Goal: Information Seeking & Learning: Check status

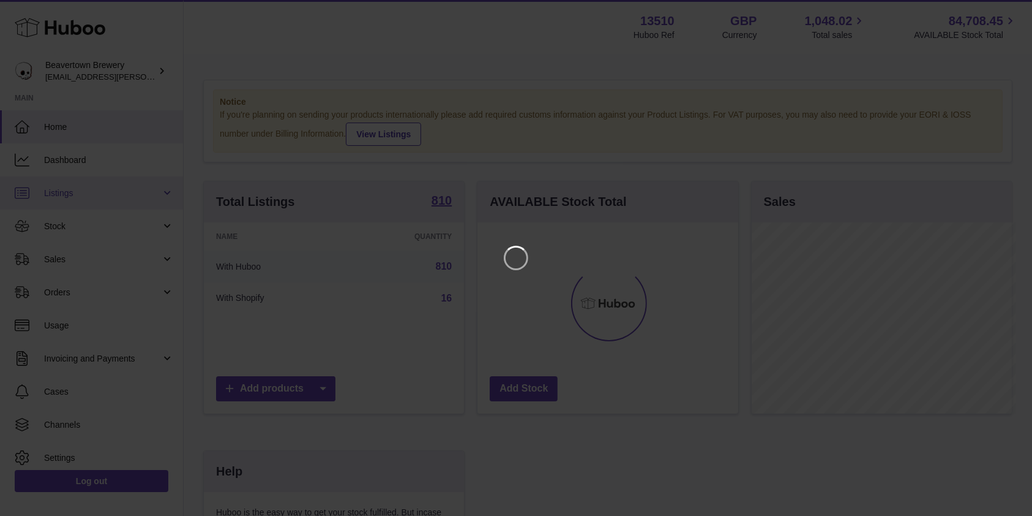
scroll to position [191, 264]
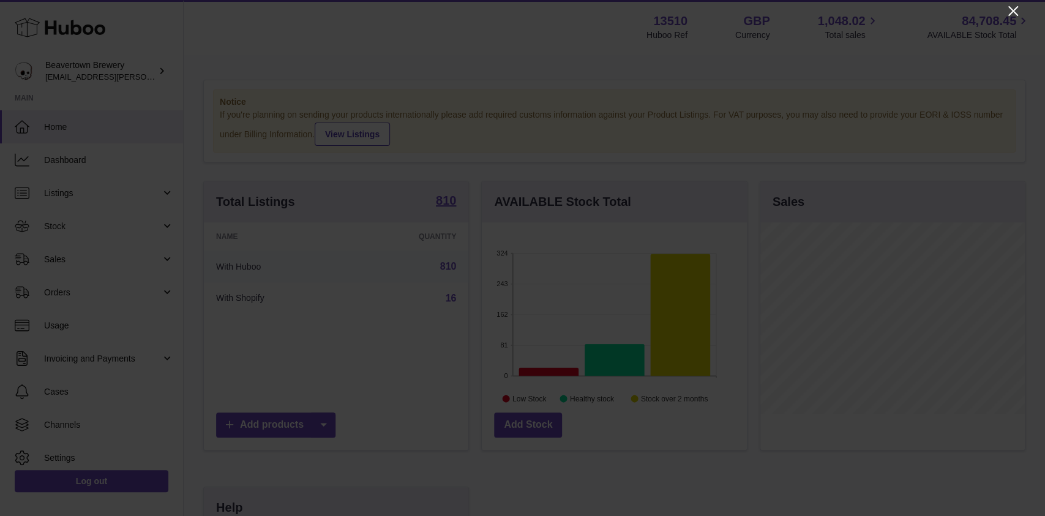
click at [1016, 13] on icon "Close" at bounding box center [1013, 11] width 10 height 10
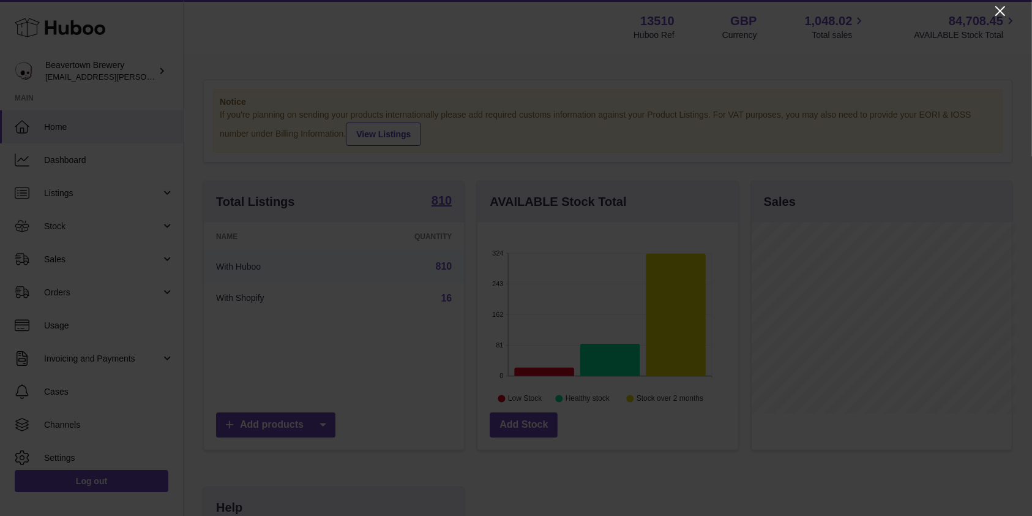
scroll to position [612045, 611975]
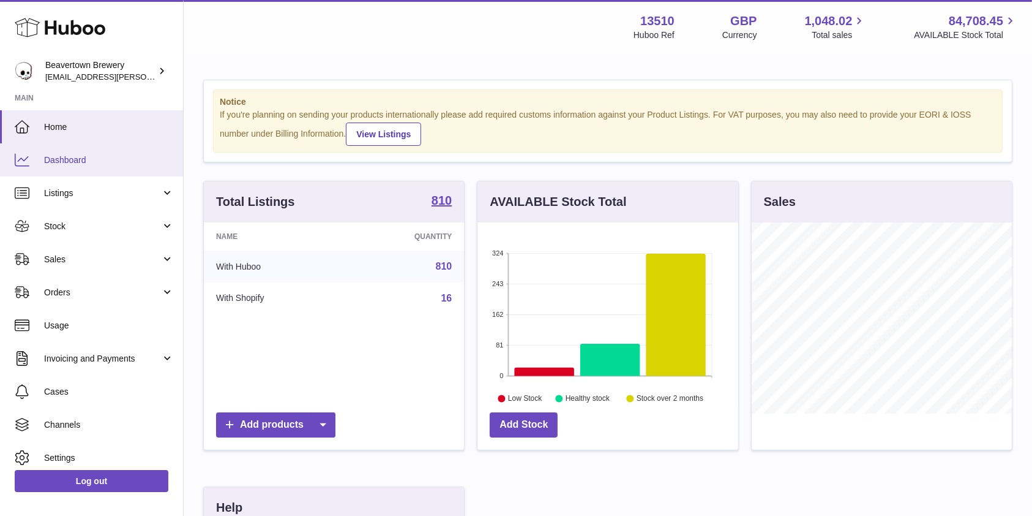
click at [88, 169] on link "Dashboard" at bounding box center [91, 159] width 183 height 33
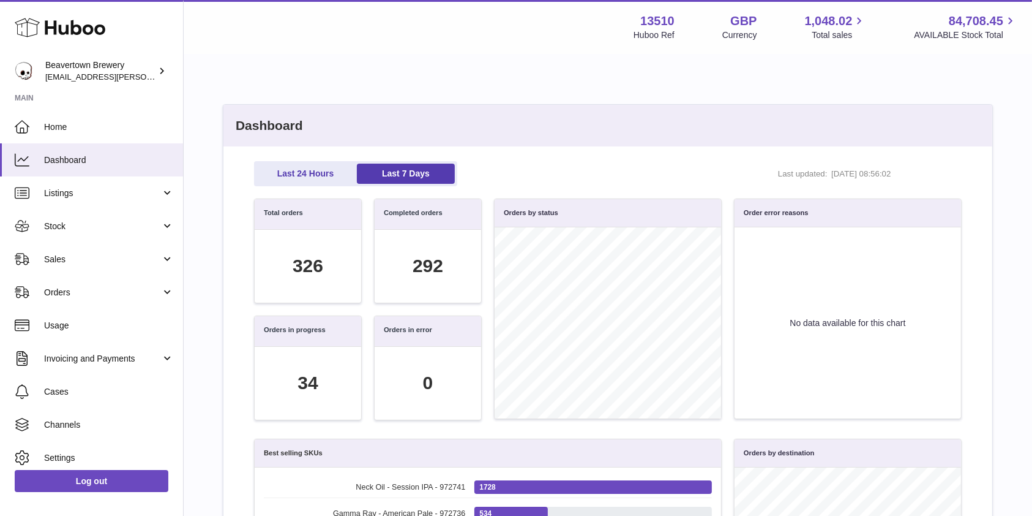
scroll to position [40, 0]
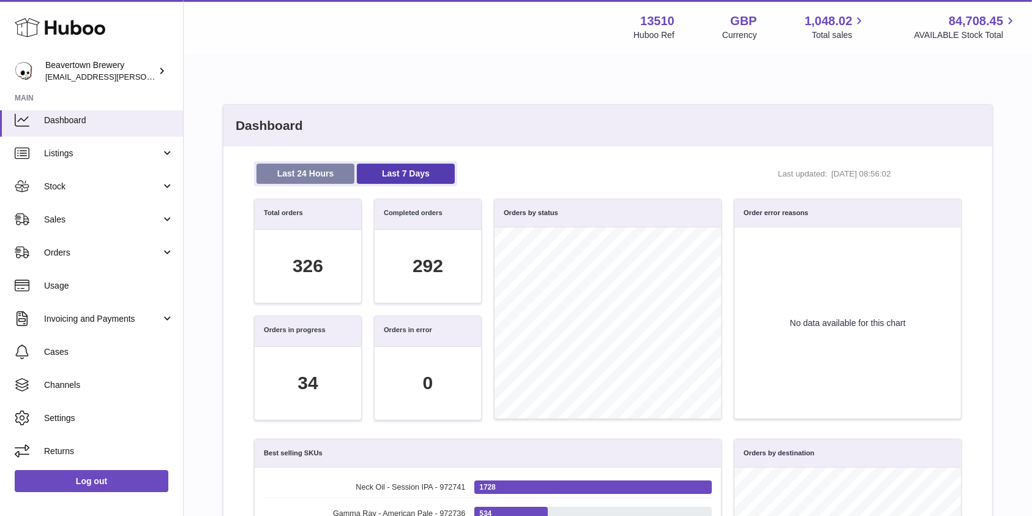
click at [298, 170] on link "Last 24 Hours" at bounding box center [306, 173] width 98 height 20
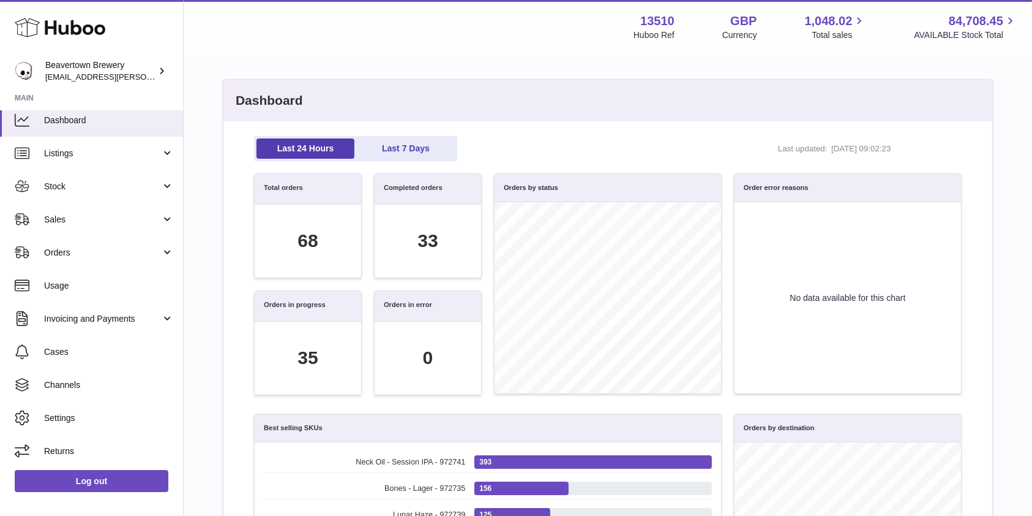
scroll to position [0, 0]
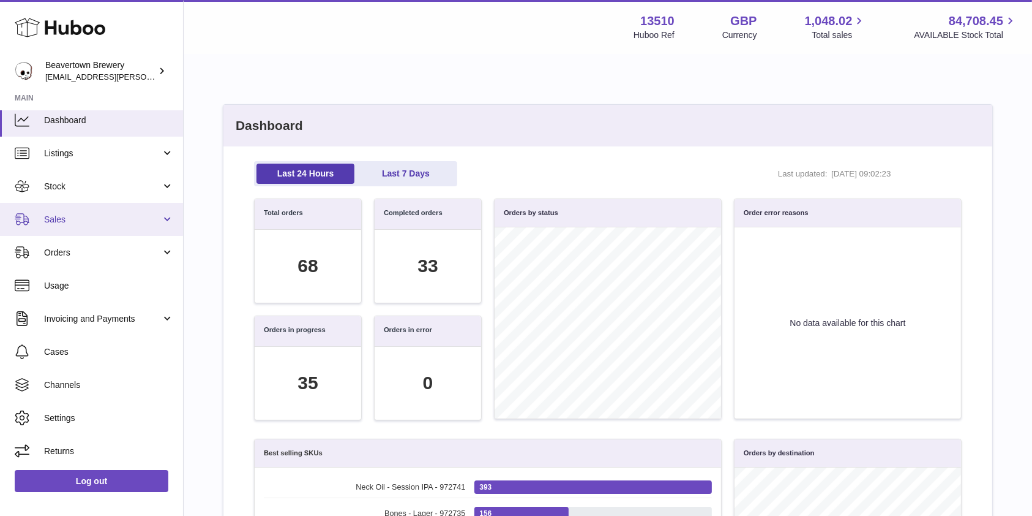
click at [83, 217] on span "Sales" at bounding box center [102, 220] width 117 height 12
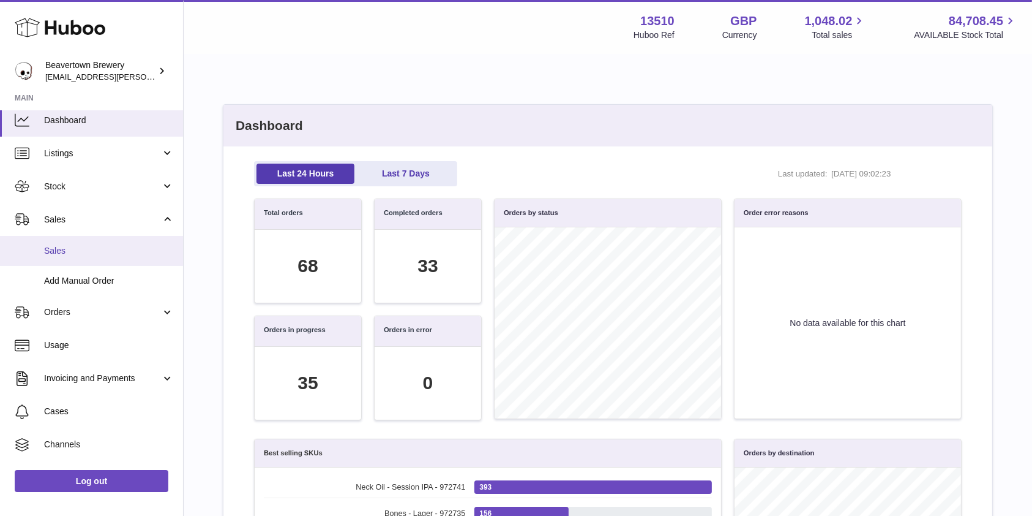
click at [80, 243] on link "Sales" at bounding box center [91, 251] width 183 height 30
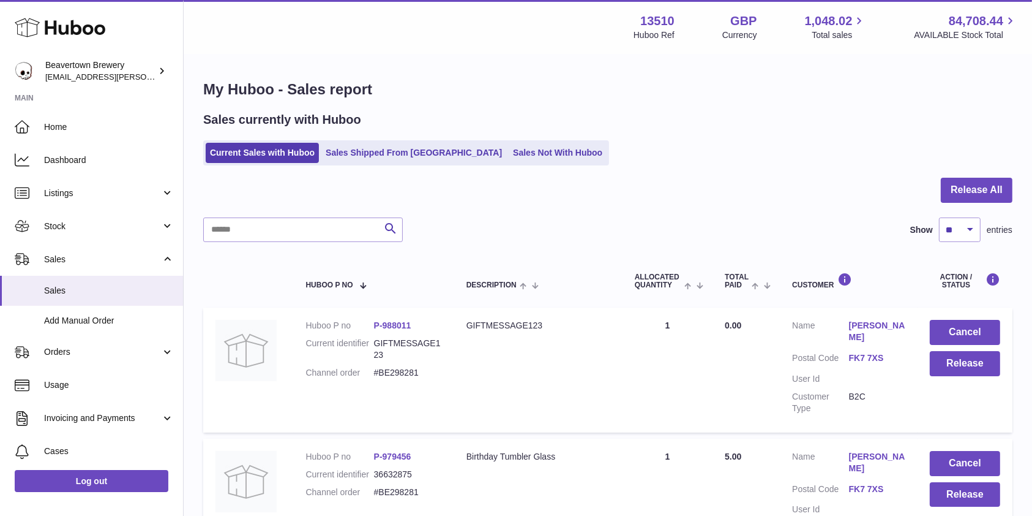
click at [502, 140] on div "Sales currently with Huboo Current Sales with Huboo Sales Shipped From Huboo Sa…" at bounding box center [607, 138] width 809 height 54
click at [509, 144] on link "Sales Not With Huboo" at bounding box center [558, 153] width 98 height 20
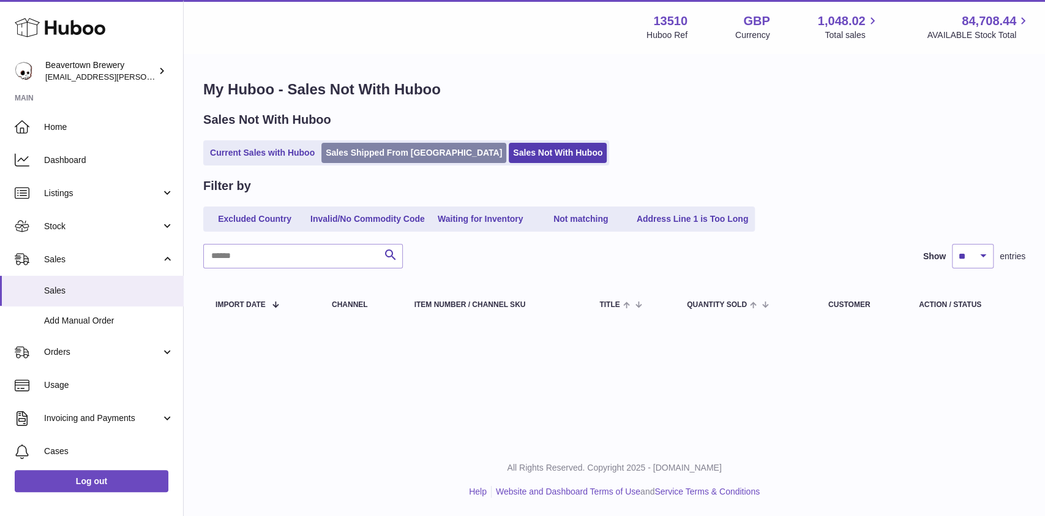
click at [407, 152] on link "Sales Shipped From Huboo" at bounding box center [413, 153] width 185 height 20
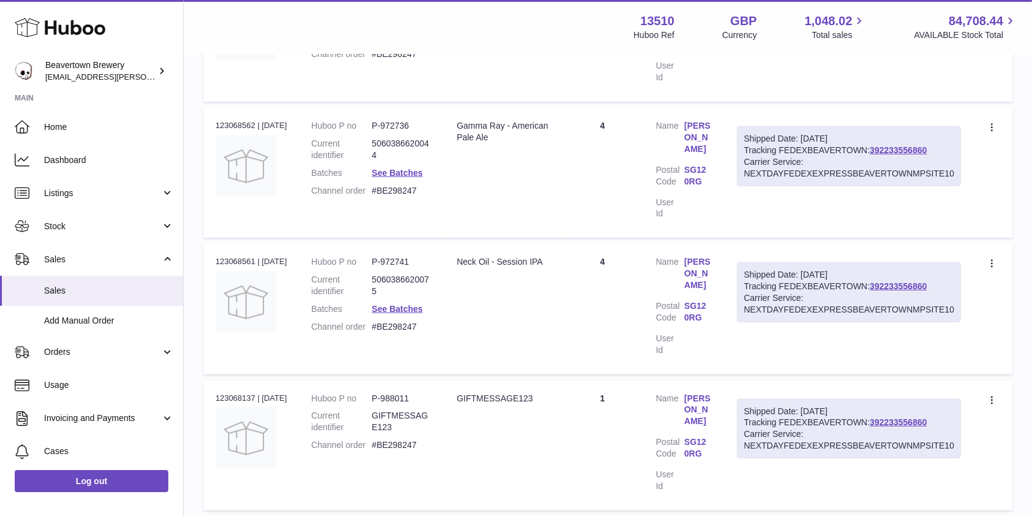
scroll to position [1061, 0]
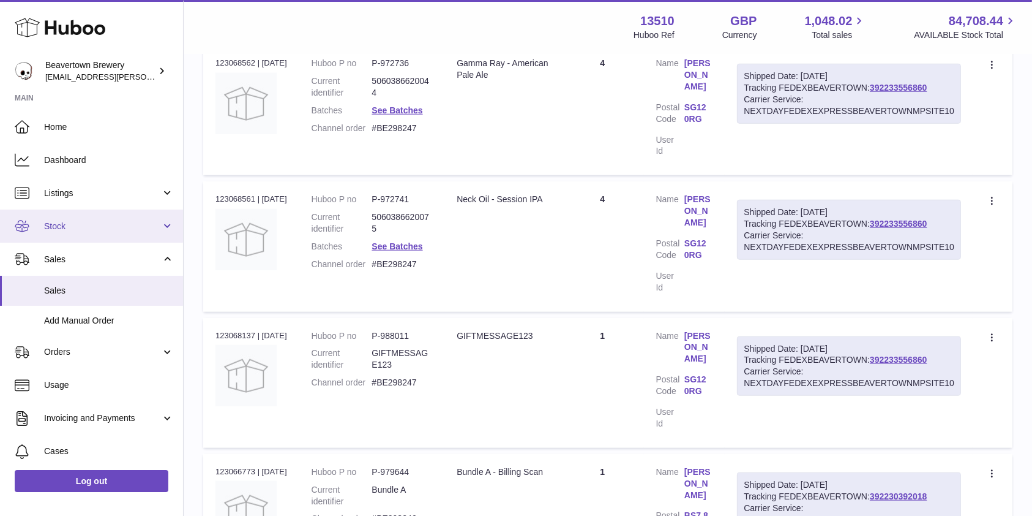
click at [82, 237] on link "Stock" at bounding box center [91, 225] width 183 height 33
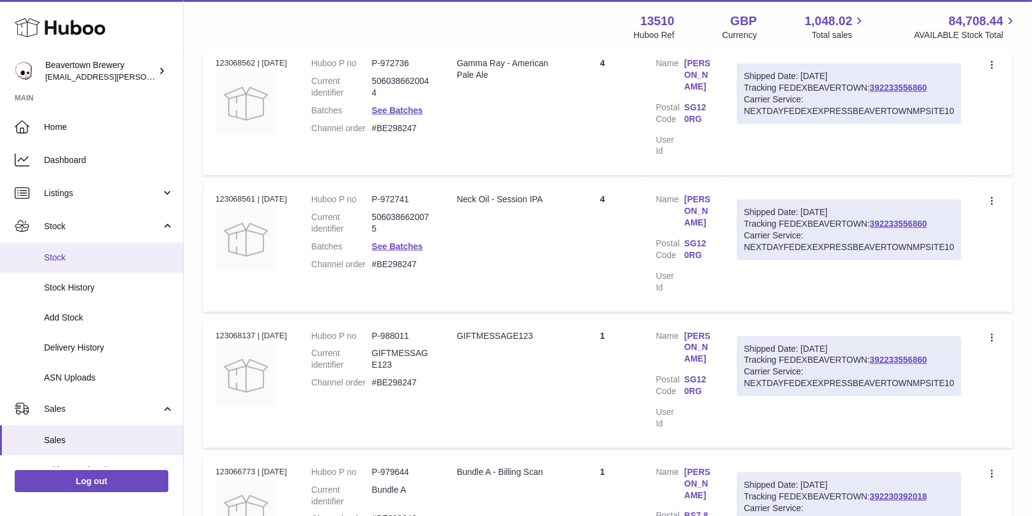
click at [86, 255] on span "Stock" at bounding box center [109, 258] width 130 height 12
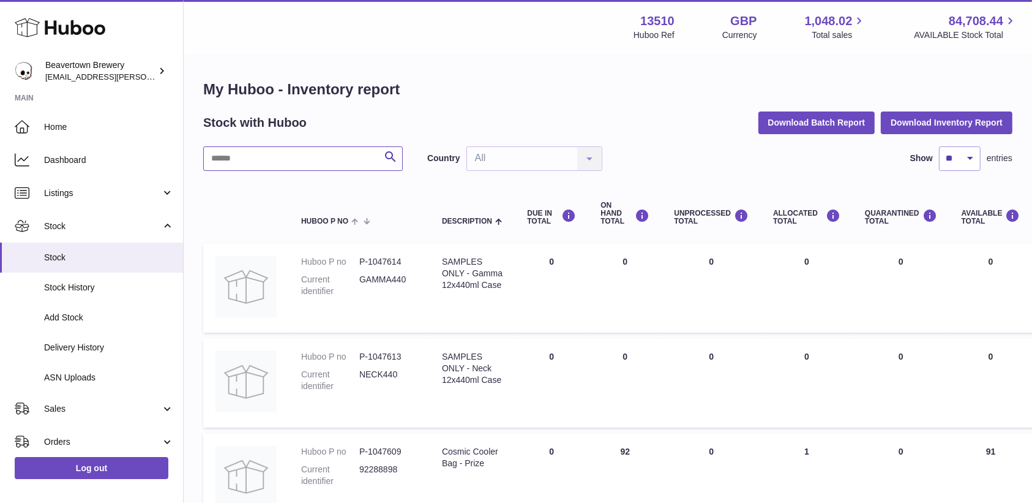
click at [348, 167] on input "text" at bounding box center [303, 158] width 200 height 24
type input "*****"
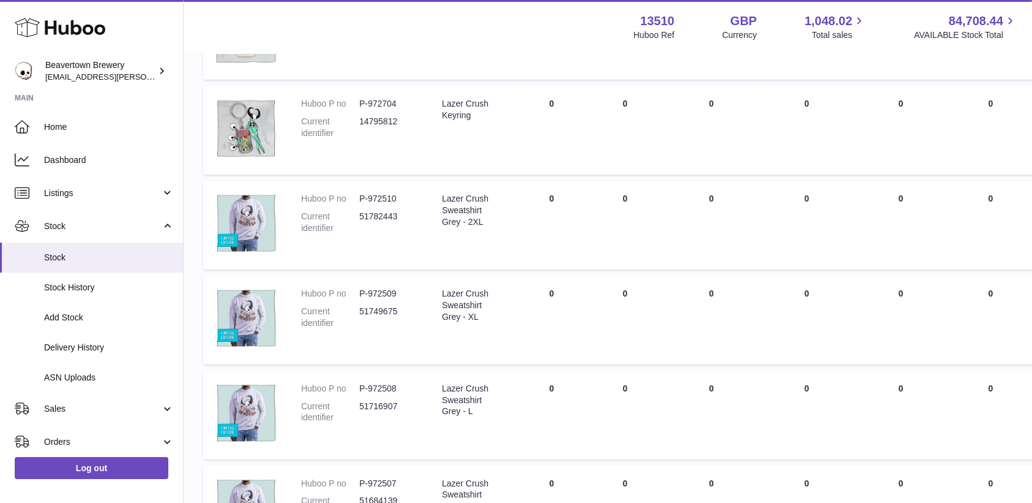
scroll to position [815, 0]
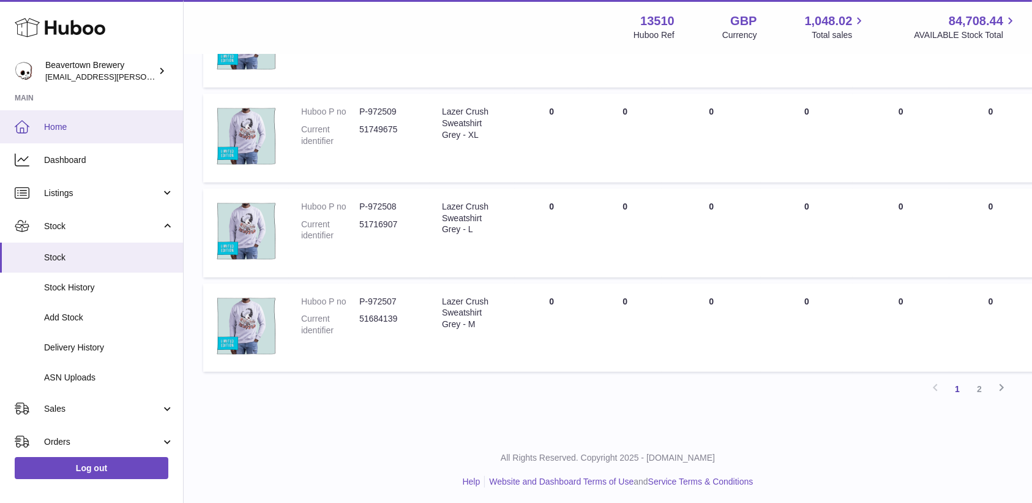
click at [83, 125] on span "Home" at bounding box center [109, 127] width 130 height 12
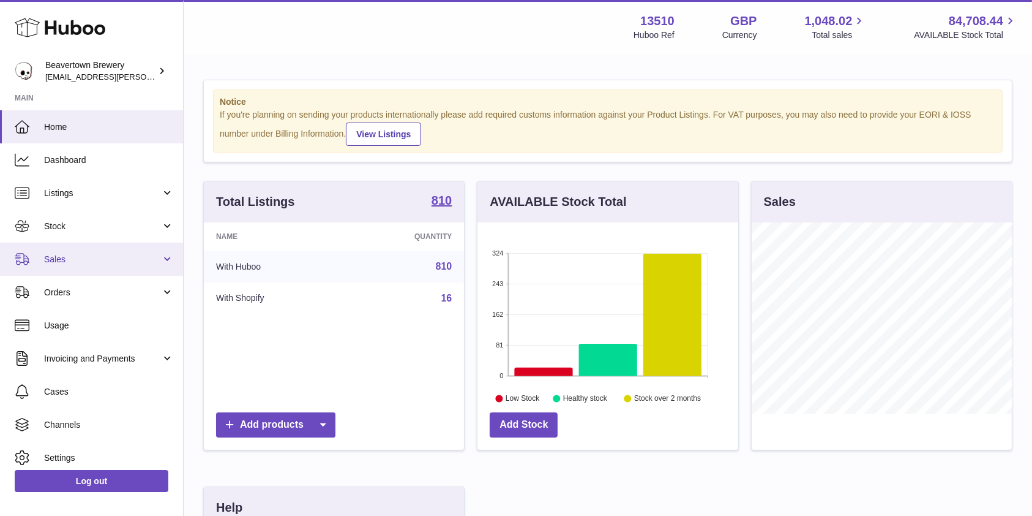
click at [139, 244] on link "Sales" at bounding box center [91, 258] width 183 height 33
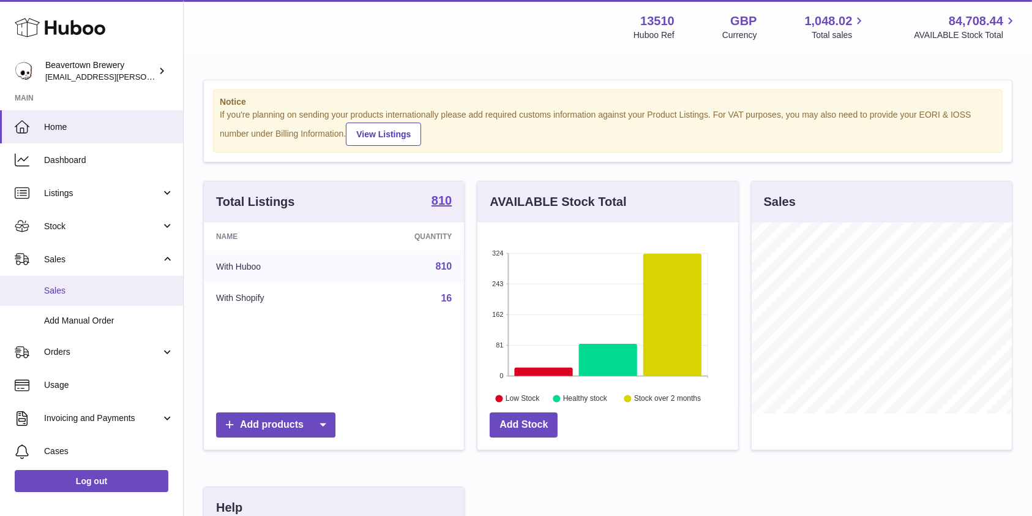
click at [121, 282] on link "Sales" at bounding box center [91, 291] width 183 height 30
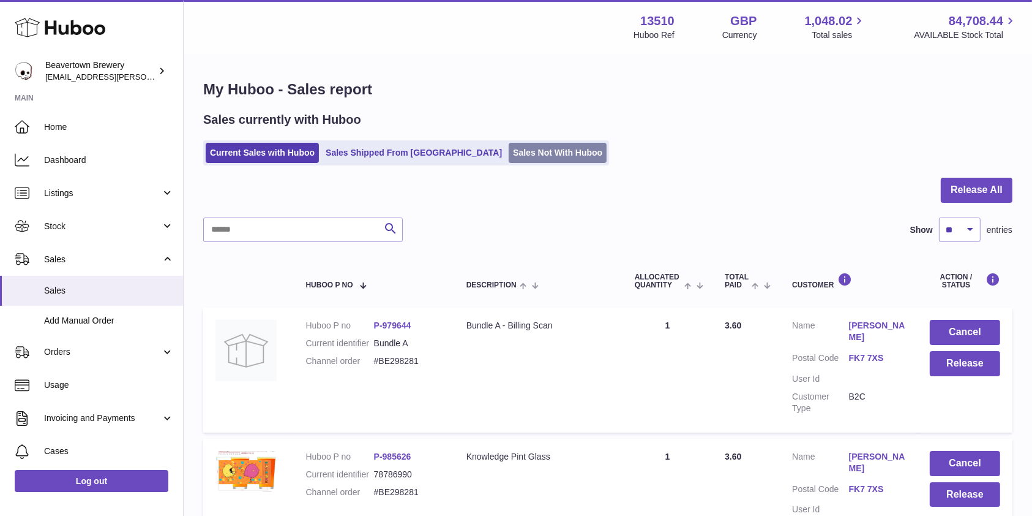
click at [525, 157] on link "Sales Not With Huboo" at bounding box center [558, 153] width 98 height 20
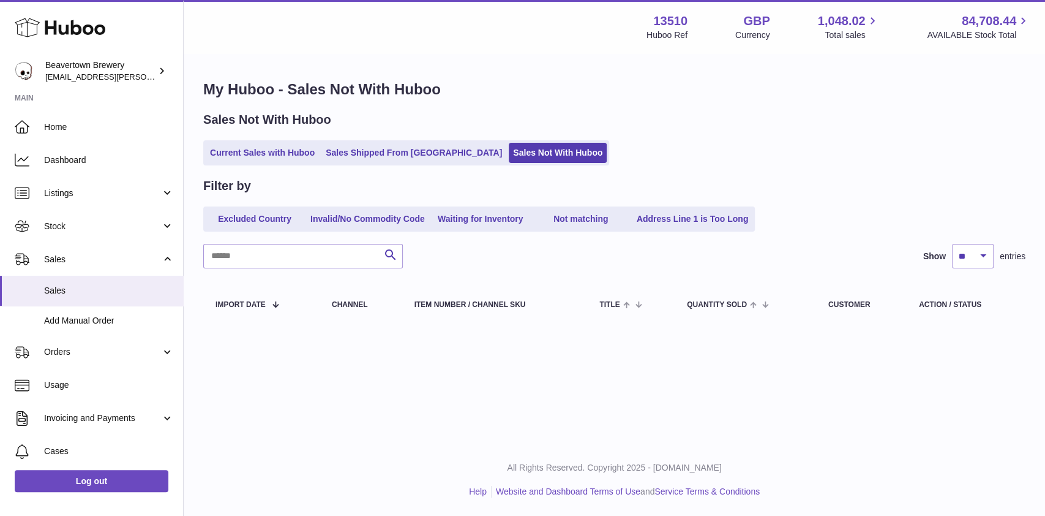
click at [363, 140] on ul "Current Sales with Huboo Sales Shipped From Huboo Sales Not With Huboo" at bounding box center [406, 152] width 406 height 25
click at [372, 145] on link "Sales Shipped From [GEOGRAPHIC_DATA]" at bounding box center [413, 153] width 185 height 20
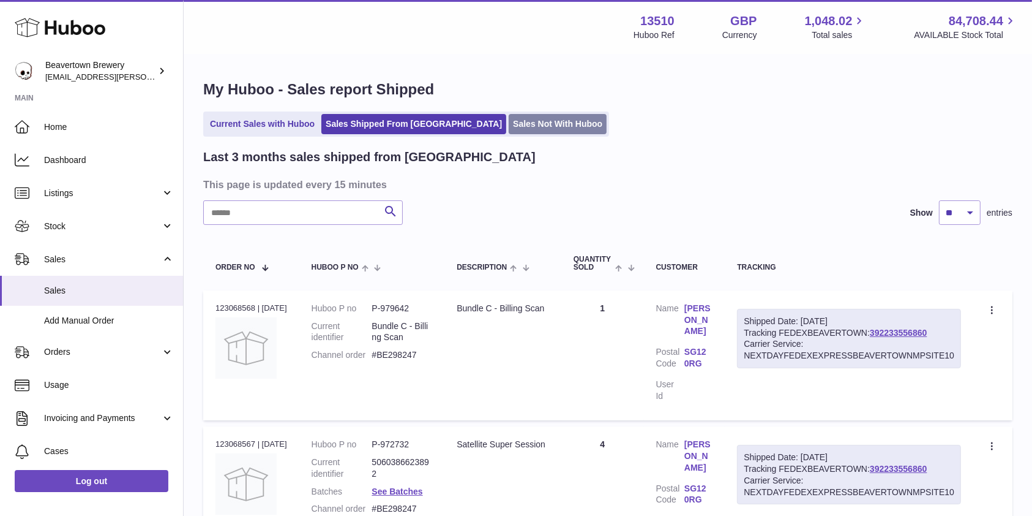
click at [509, 117] on link "Sales Not With Huboo" at bounding box center [558, 124] width 98 height 20
